Goal: Check status: Check status

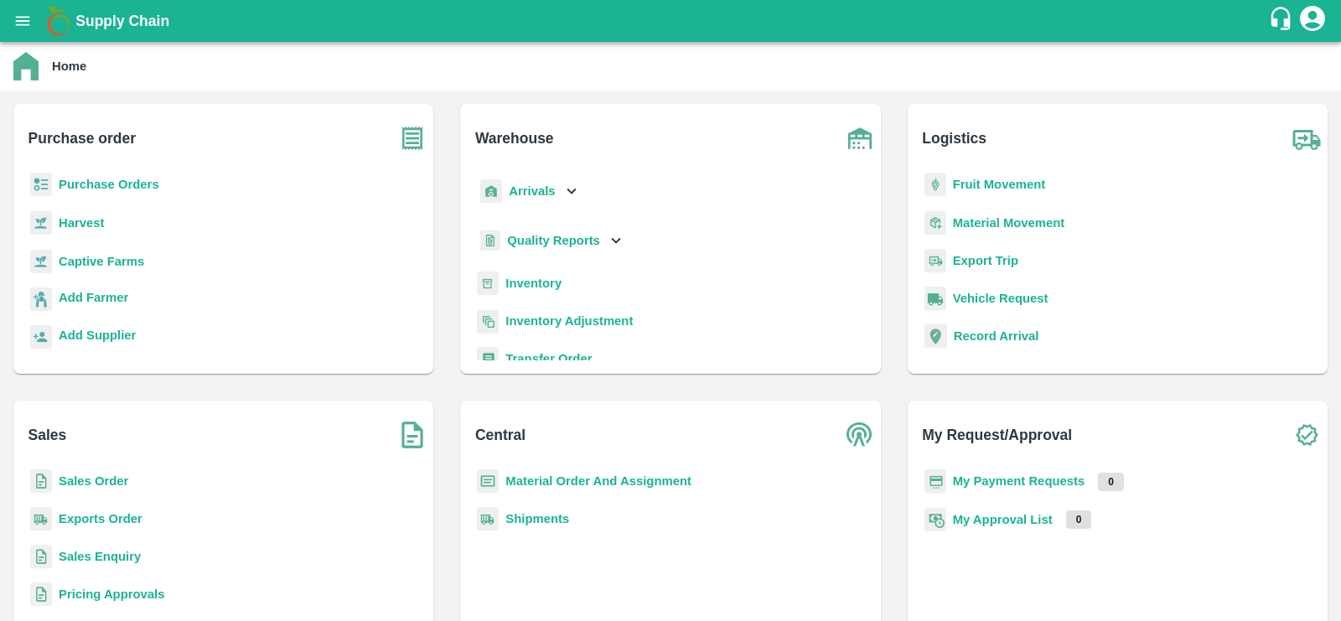
click at [97, 485] on b "Sales Order" at bounding box center [94, 480] width 70 height 13
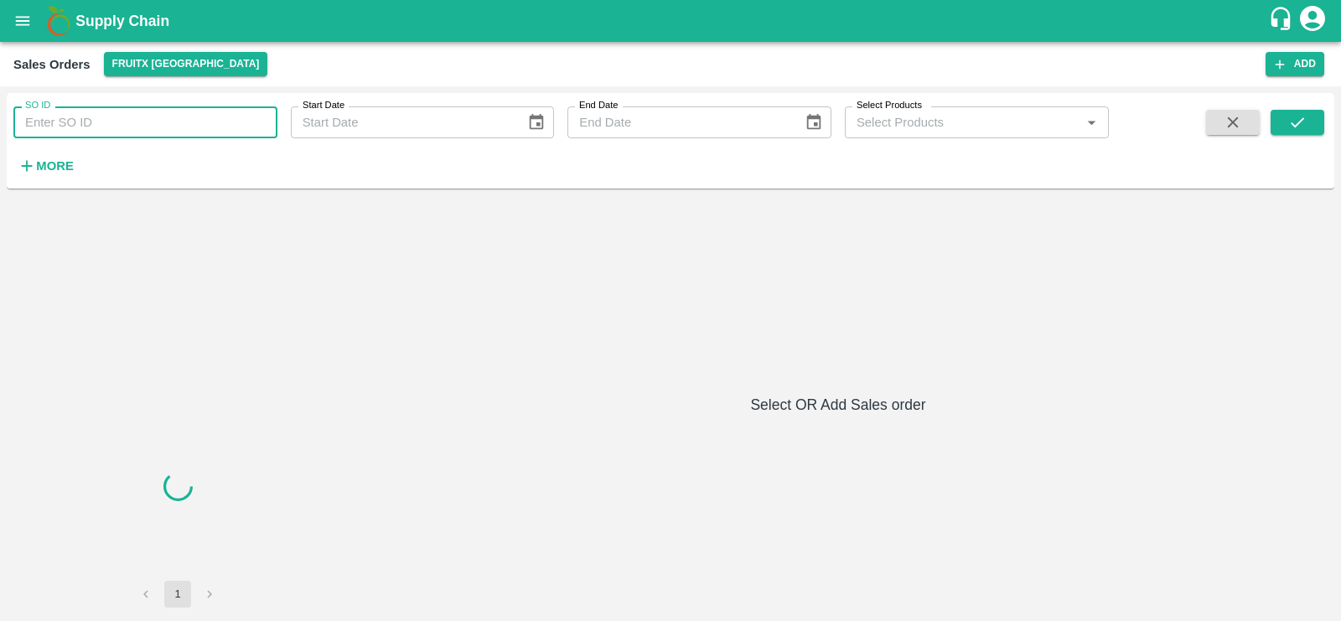
click at [119, 120] on input "SO ID" at bounding box center [145, 122] width 264 height 32
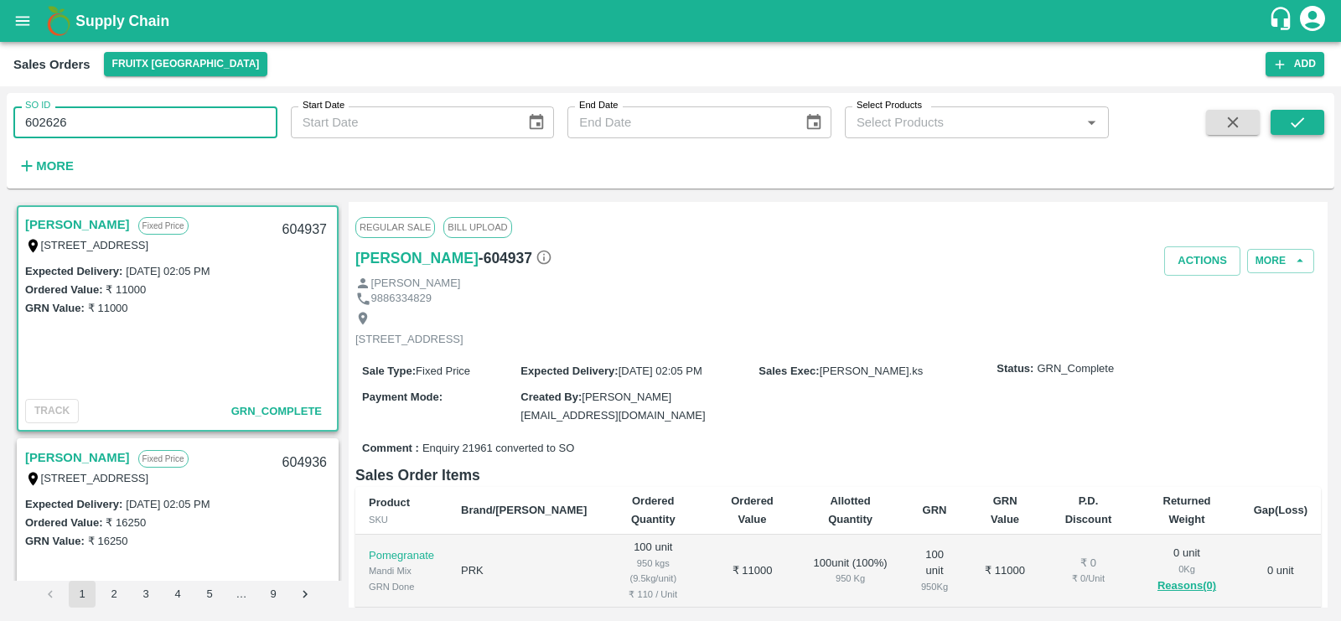
type input "602626"
click at [1287, 120] on button "submit" at bounding box center [1298, 122] width 54 height 25
